Goal: Task Accomplishment & Management: Manage account settings

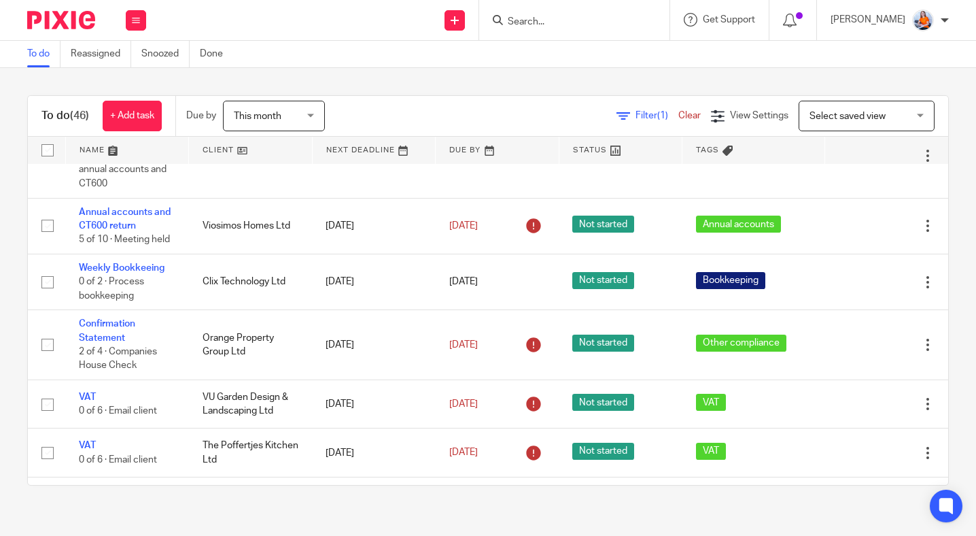
scroll to position [235, 0]
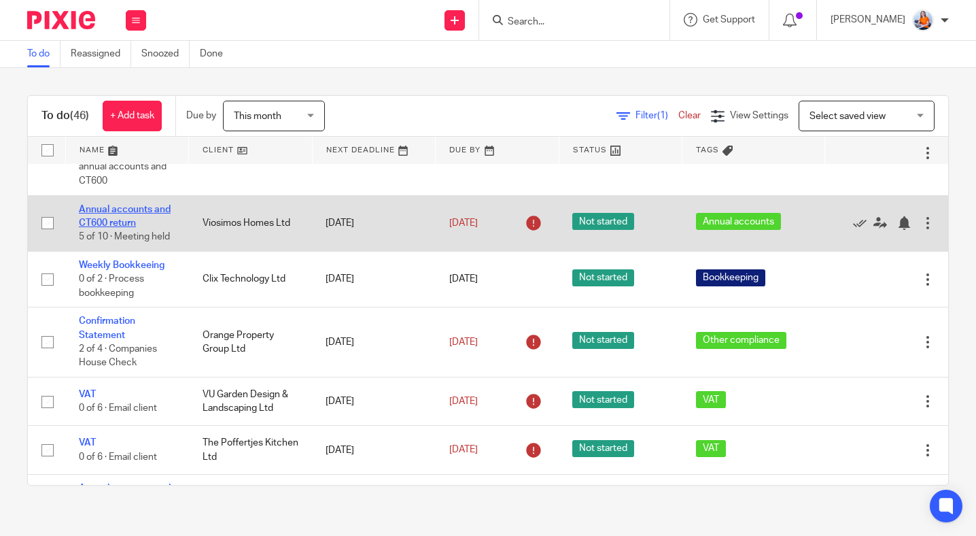
click at [120, 228] on link "Annual accounts and CT600 return" at bounding box center [125, 216] width 92 height 23
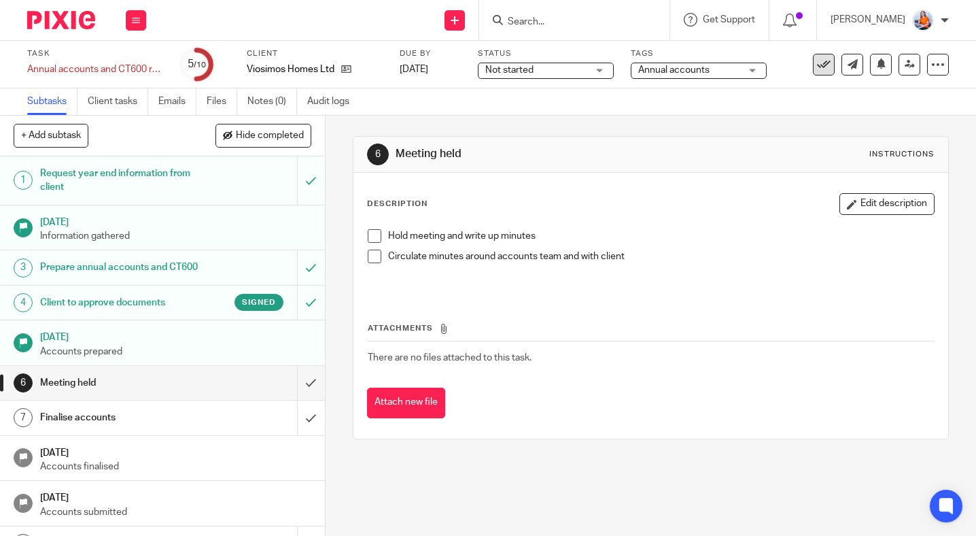
click at [817, 68] on icon at bounding box center [824, 65] width 14 height 14
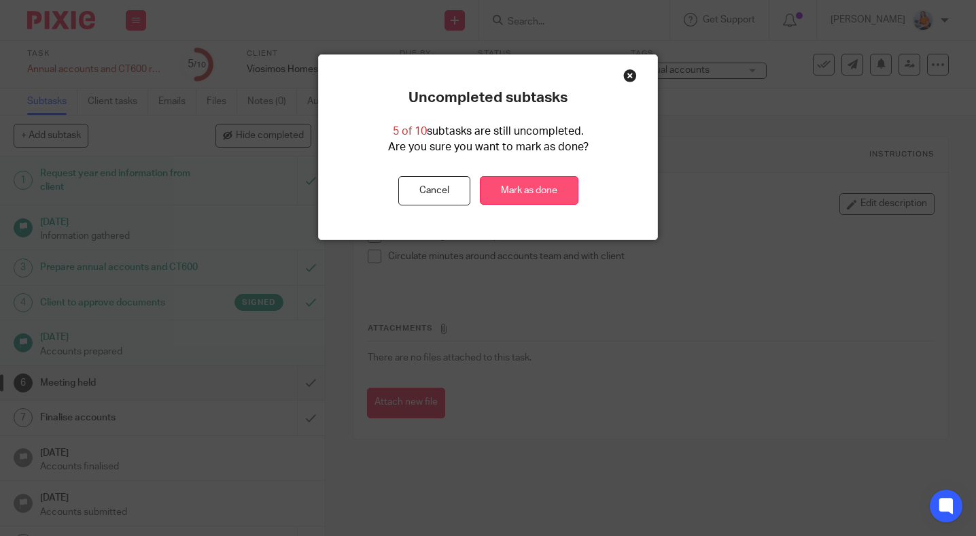
click at [511, 195] on link "Mark as done" at bounding box center [529, 190] width 99 height 29
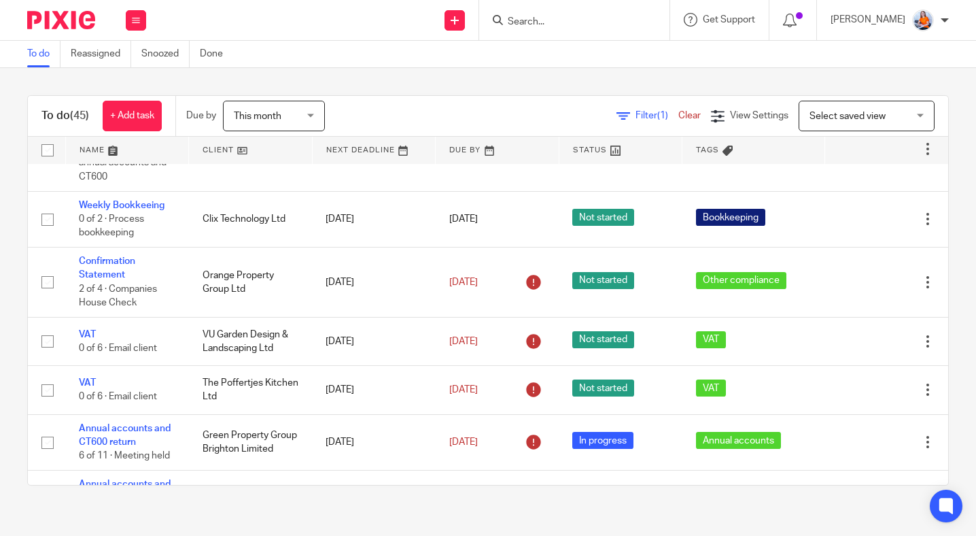
scroll to position [260, 0]
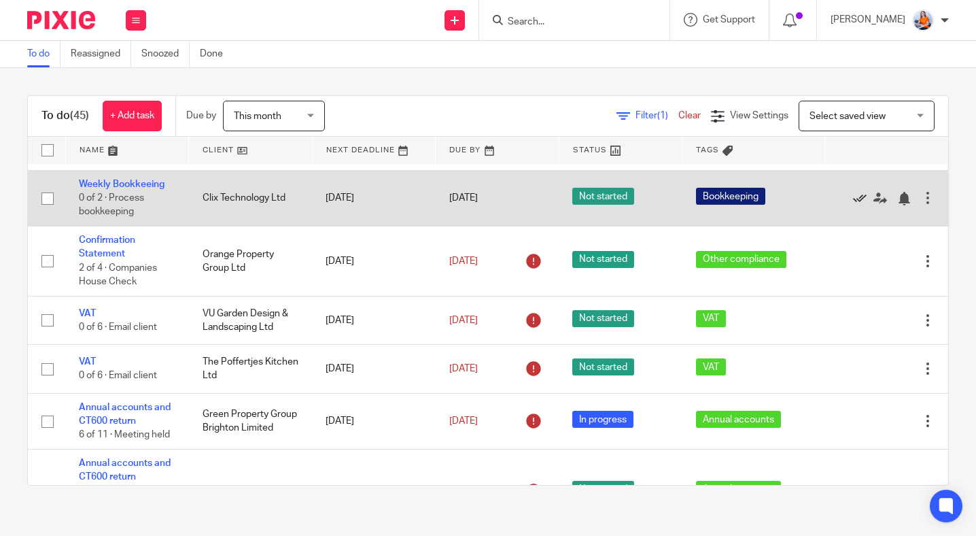
click at [853, 205] on icon at bounding box center [860, 199] width 14 height 14
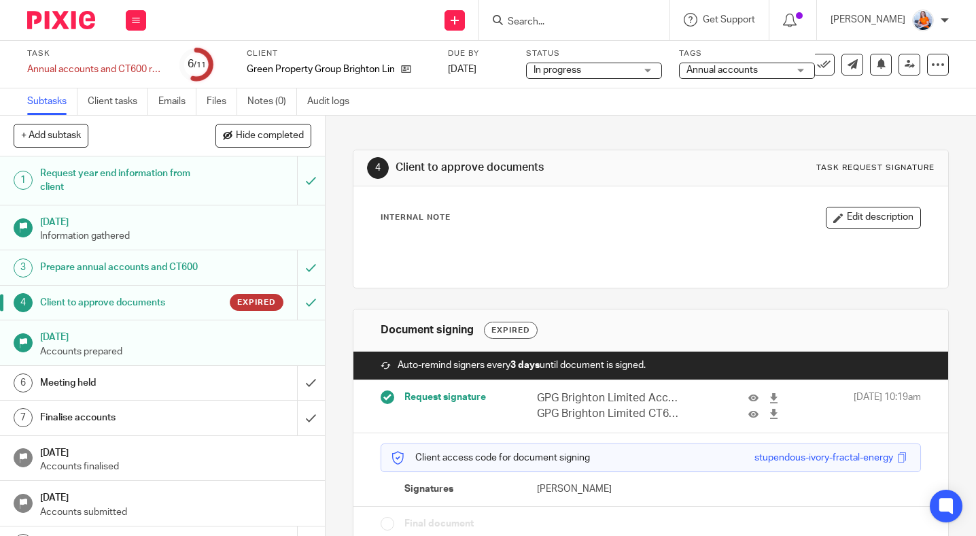
scroll to position [88, 0]
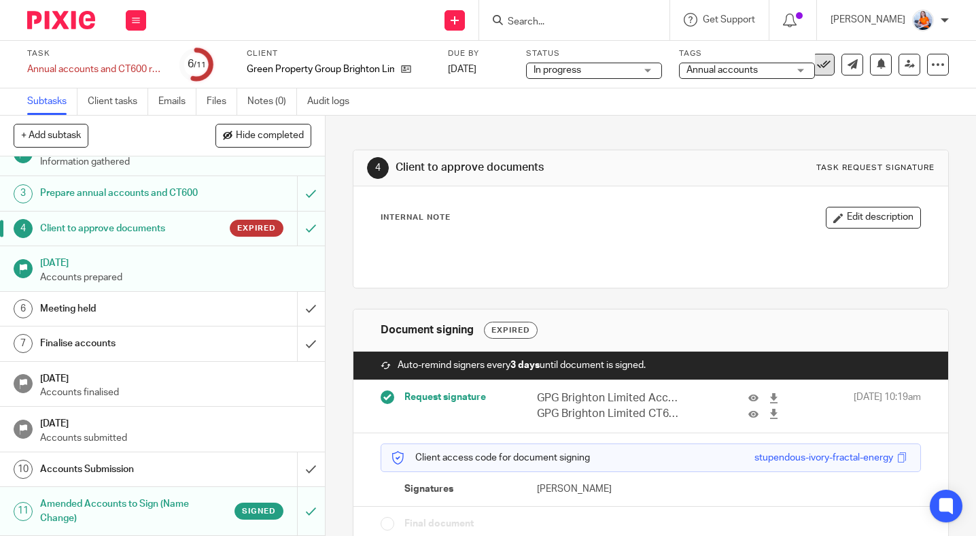
click at [821, 63] on button at bounding box center [824, 65] width 22 height 22
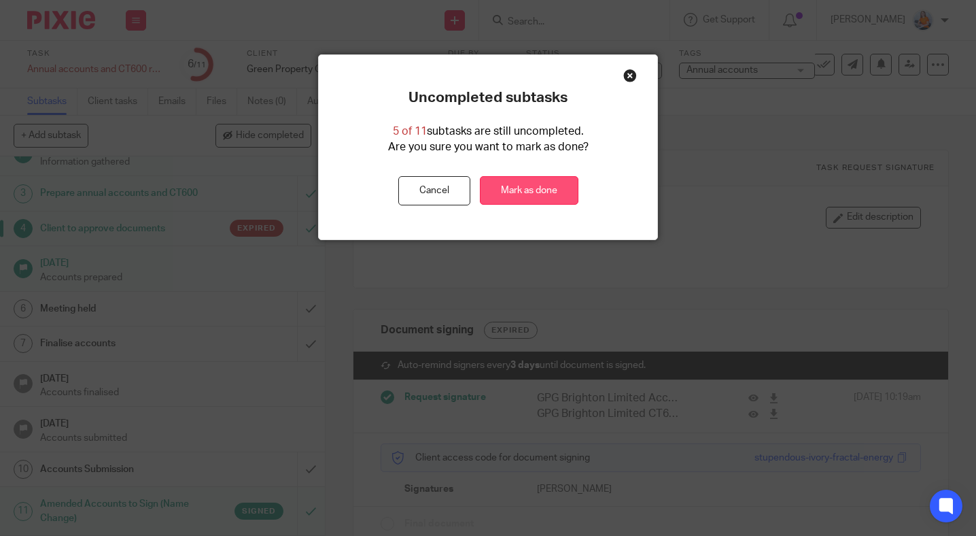
click at [523, 192] on link "Mark as done" at bounding box center [529, 190] width 99 height 29
